Goal: Navigation & Orientation: Find specific page/section

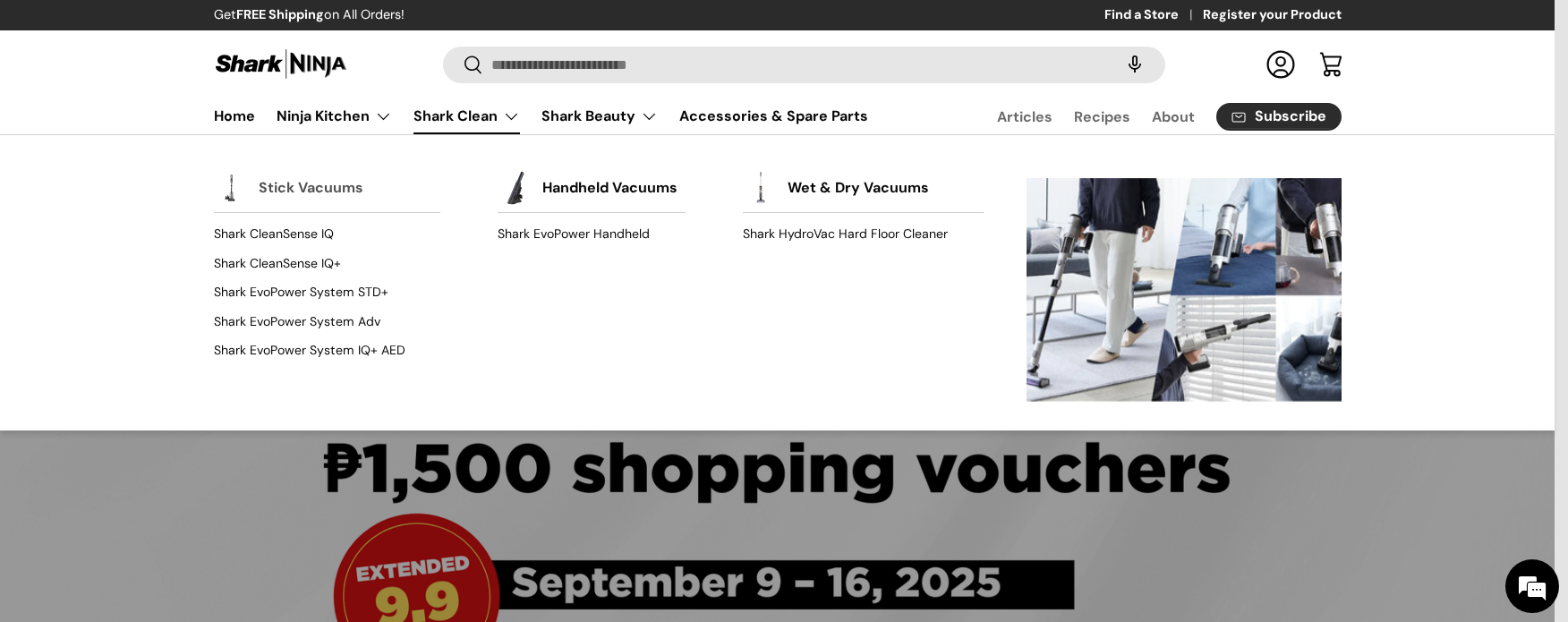
click at [283, 191] on link "Stick Vacuums" at bounding box center [311, 187] width 104 height 39
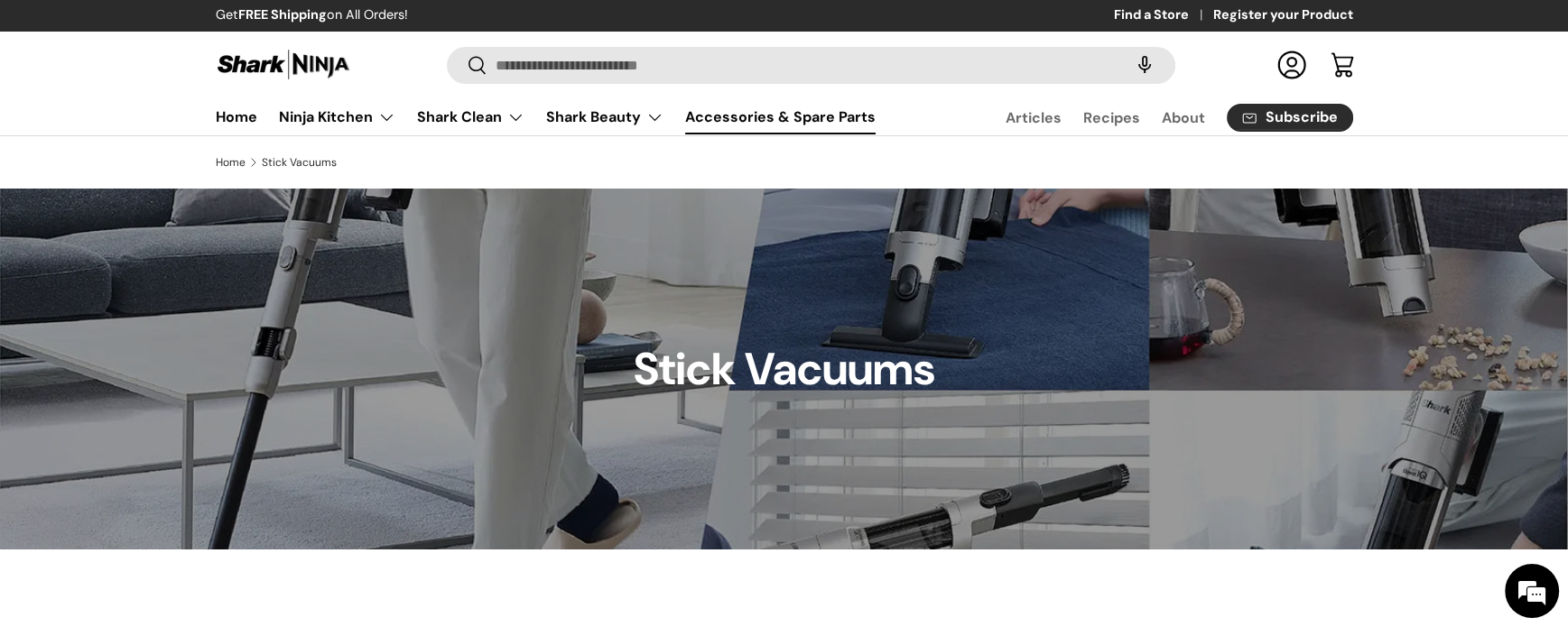
click at [783, 115] on link "Accessories & Spare Parts" at bounding box center [780, 117] width 191 height 35
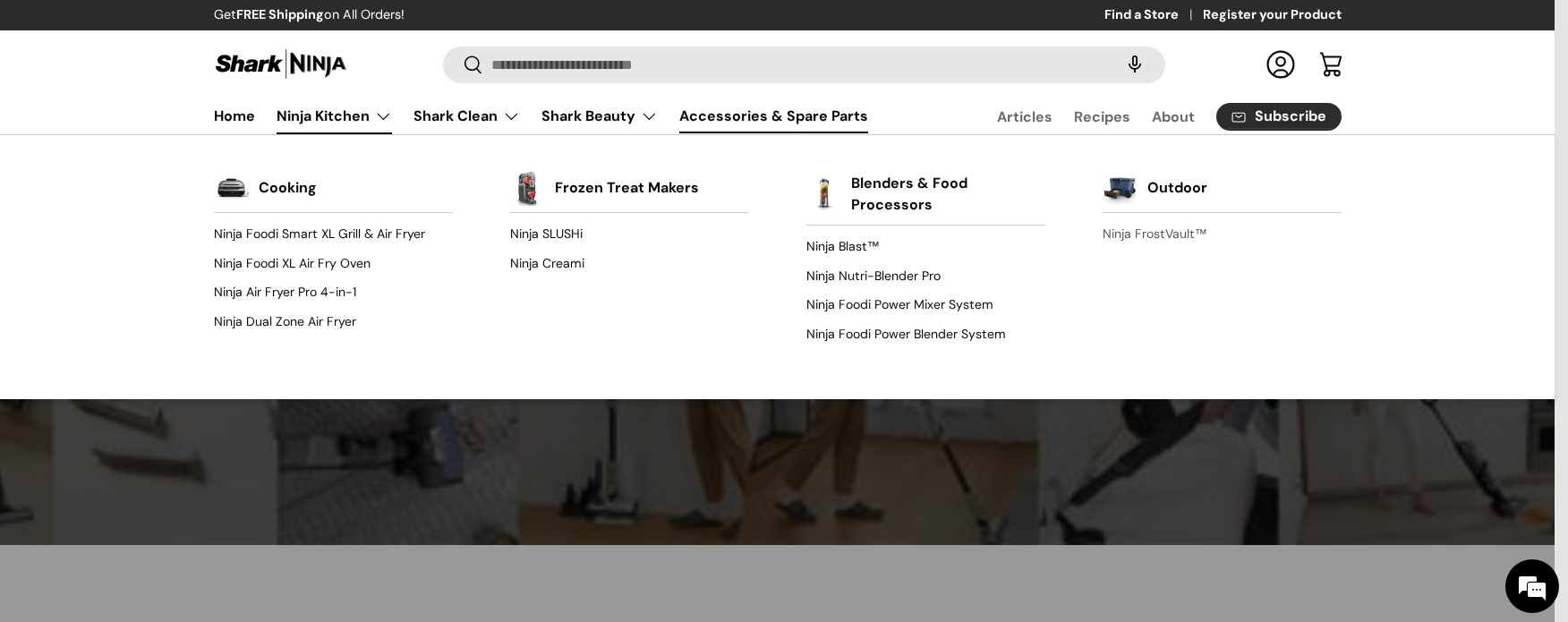
click at [1162, 235] on link "Ninja FrostVault™" at bounding box center [1222, 235] width 239 height 28
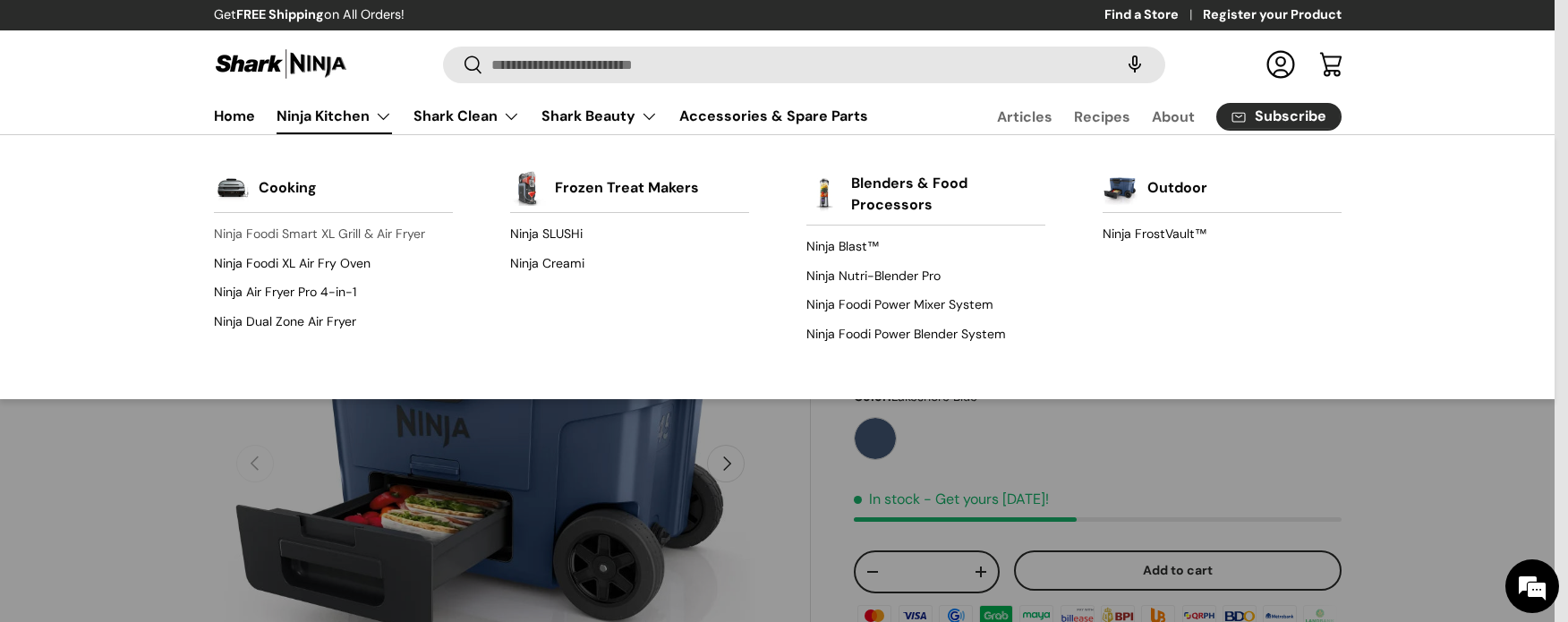
click at [306, 236] on link "Ninja Foodi Smart XL Grill & Air Fryer" at bounding box center [333, 235] width 239 height 28
